Goal: Transaction & Acquisition: Obtain resource

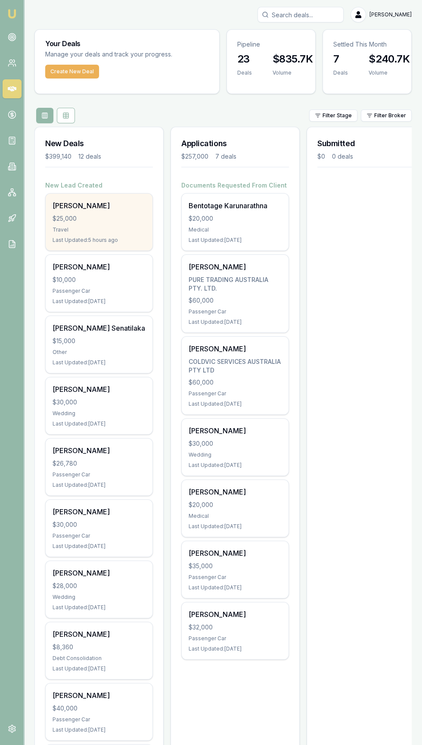
click at [68, 221] on div "$25,000" at bounding box center [99, 218] width 93 height 9
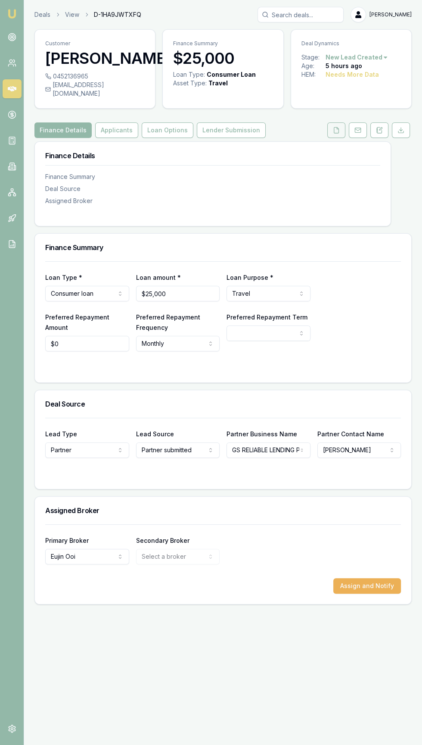
click at [337, 127] on icon at bounding box center [336, 130] width 7 height 7
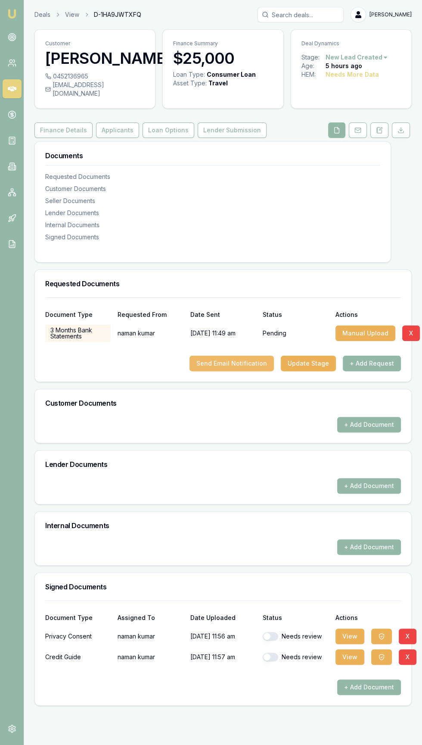
click at [217, 356] on button "Send Email Notification" at bounding box center [232, 364] width 84 height 16
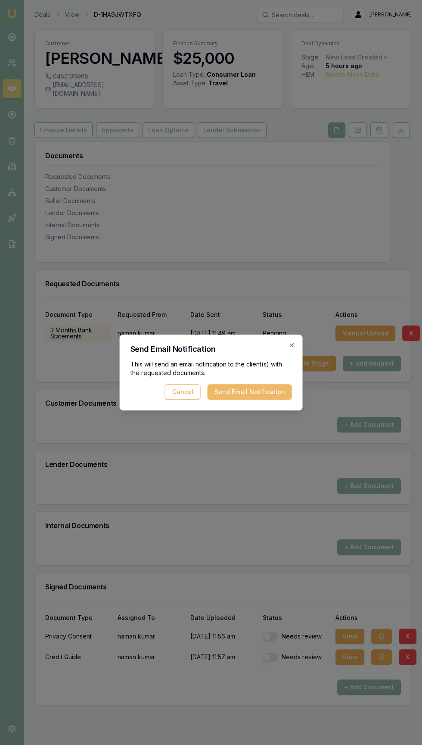
click at [242, 396] on button "Send Email Notification" at bounding box center [250, 392] width 84 height 16
